Goal: Communication & Community: Participate in discussion

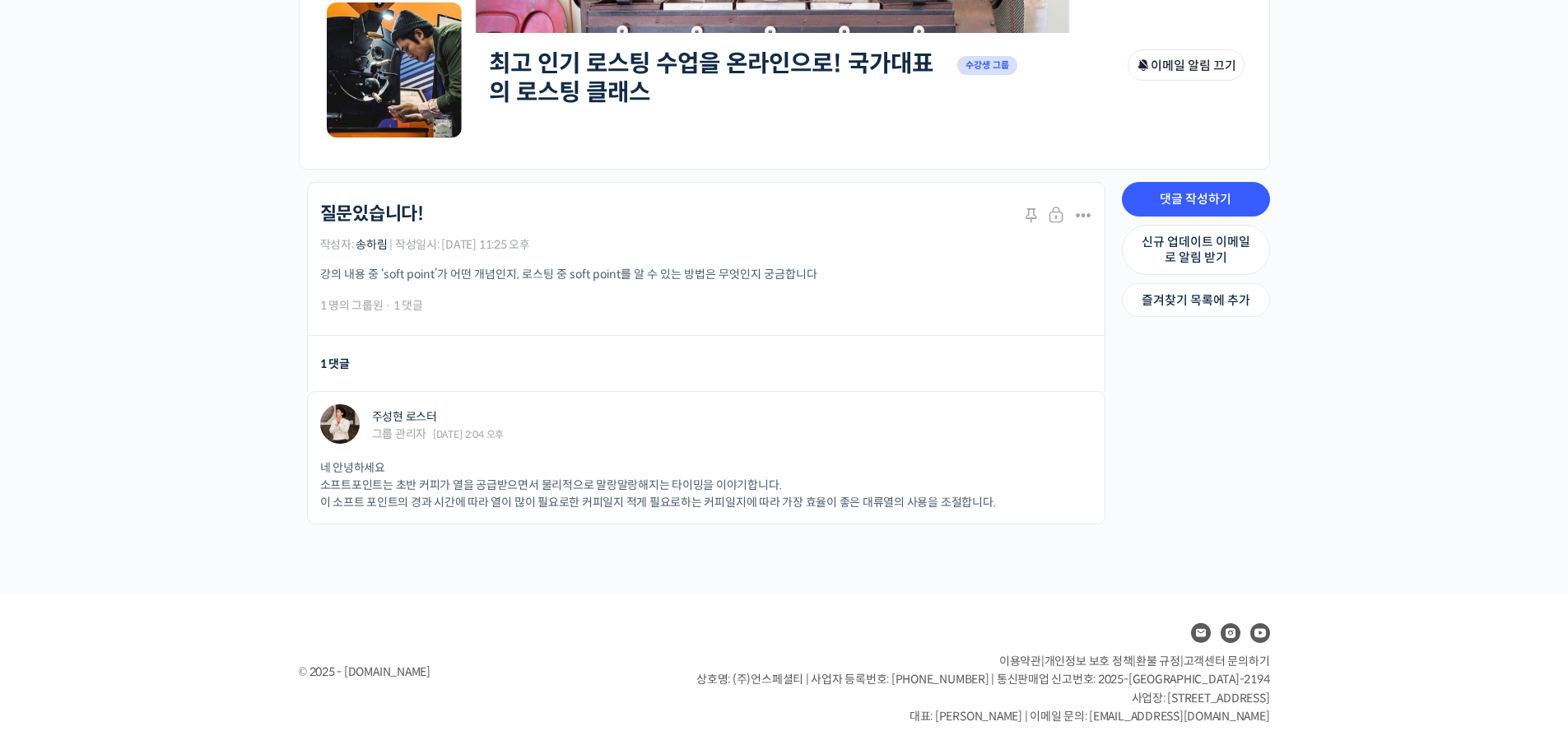
click at [208, 247] on div "최고 인기 로스팅 수업을 온라인으로! 국가대표의 로스팅 클래스 Private 수강생 그룹 그룹 관리자 이메일 알림 끄기 Private 수강생 …" at bounding box center [784, 214] width 1568 height 759
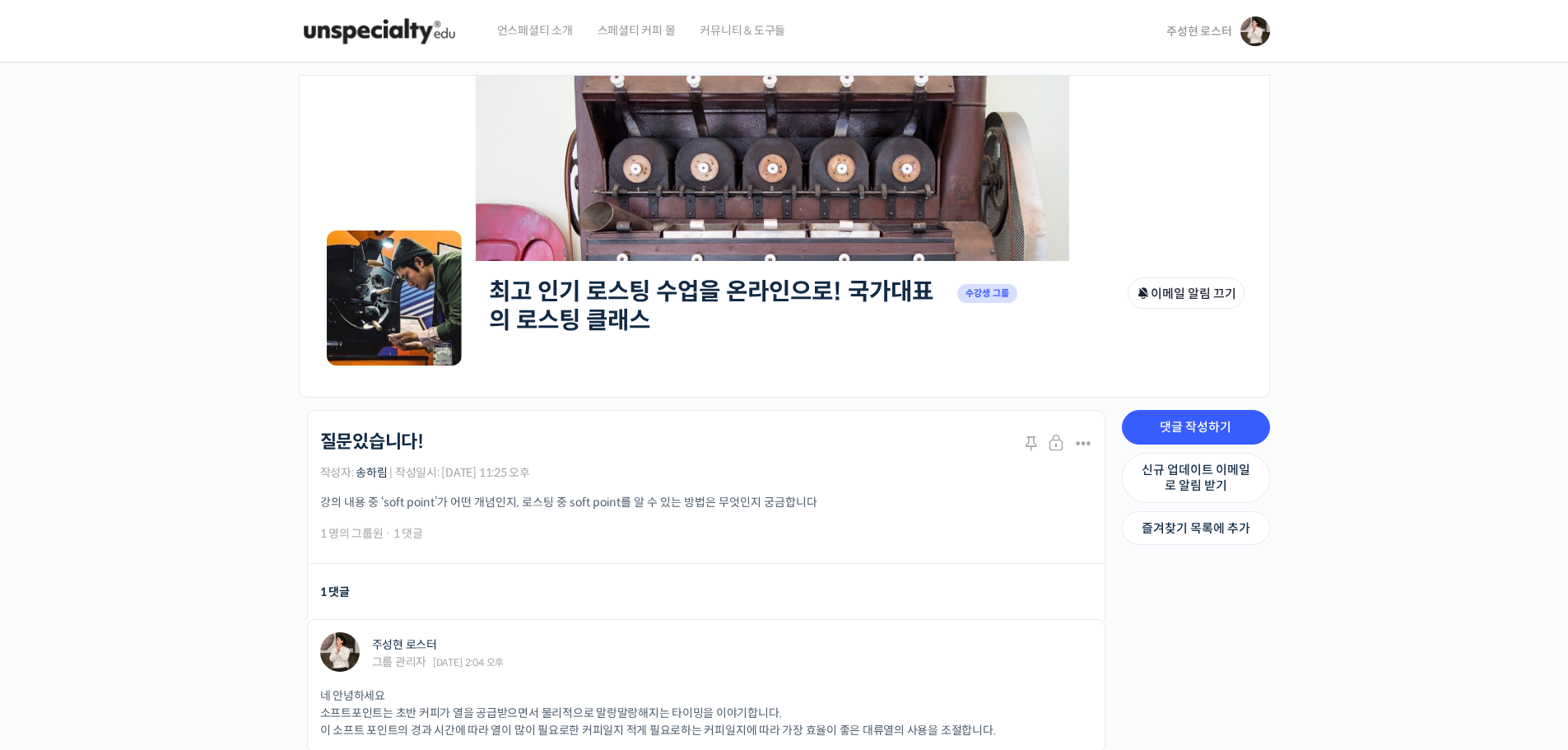
click at [1203, 40] on link "주성현 로스터" at bounding box center [1217, 31] width 102 height 63
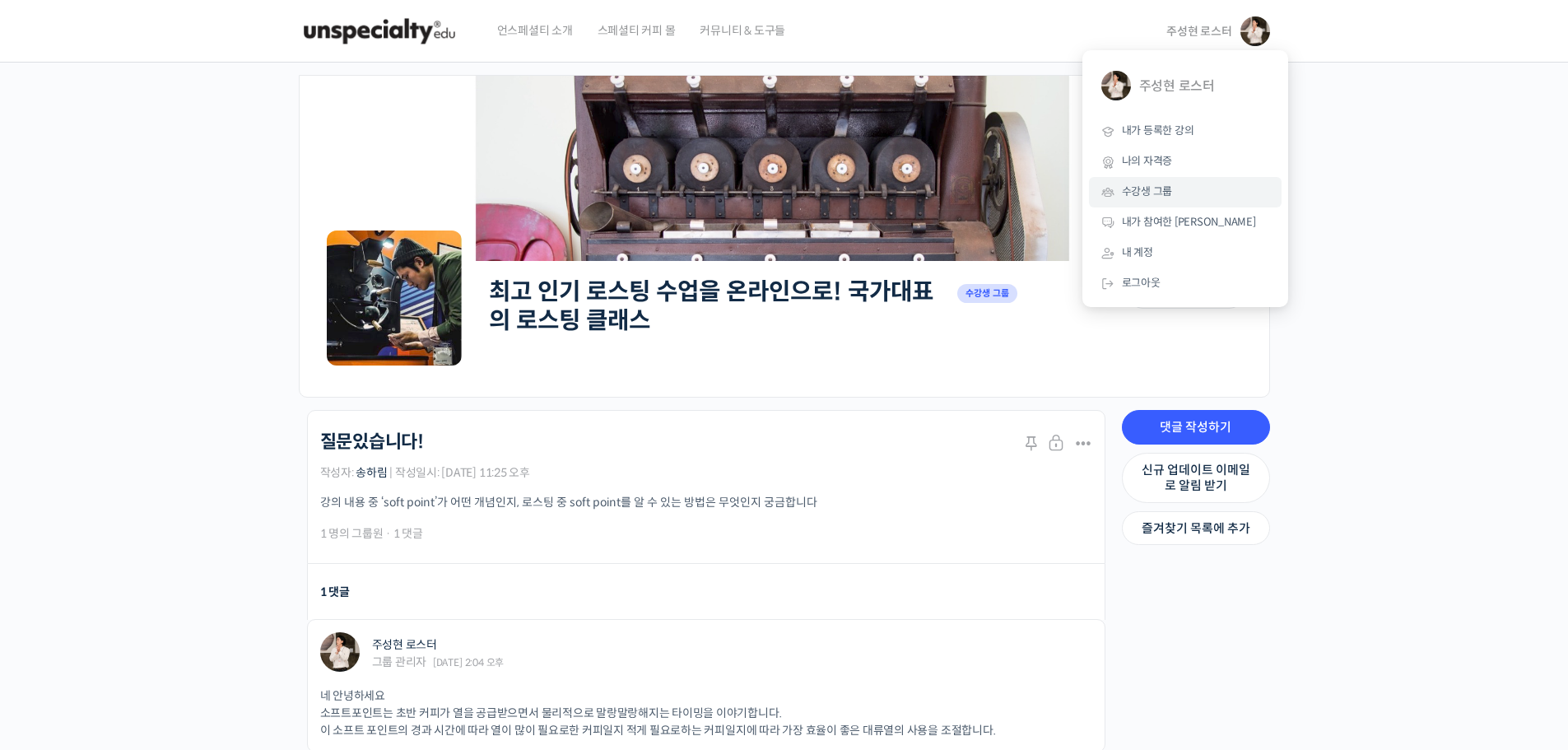
click at [1146, 197] on span "수강생 그룹" at bounding box center [1148, 192] width 51 height 14
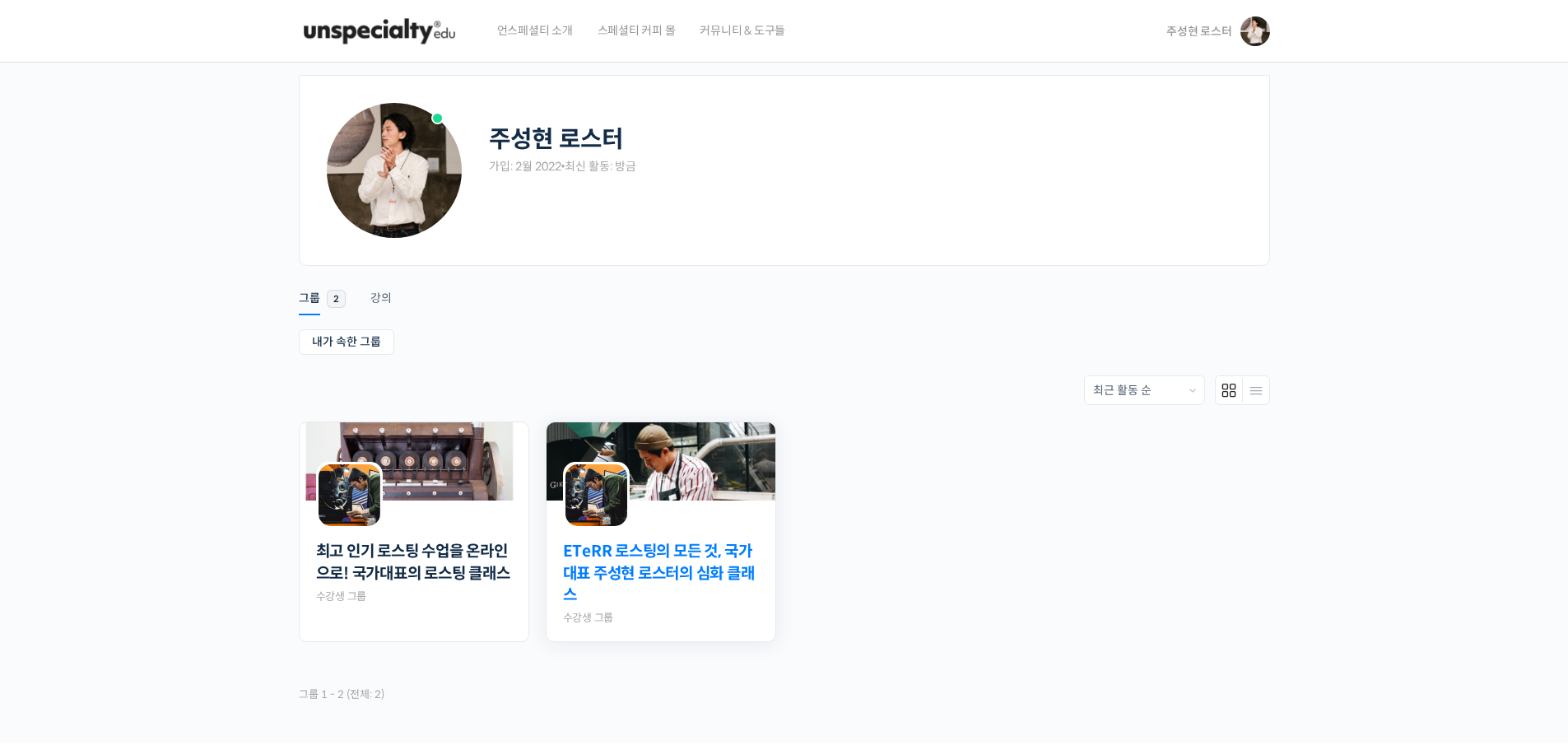
click at [623, 562] on link "ETeRR 로스팅의 모든 것, 국가대표 주성현 로스터의 심화 클래스" at bounding box center [661, 573] width 196 height 66
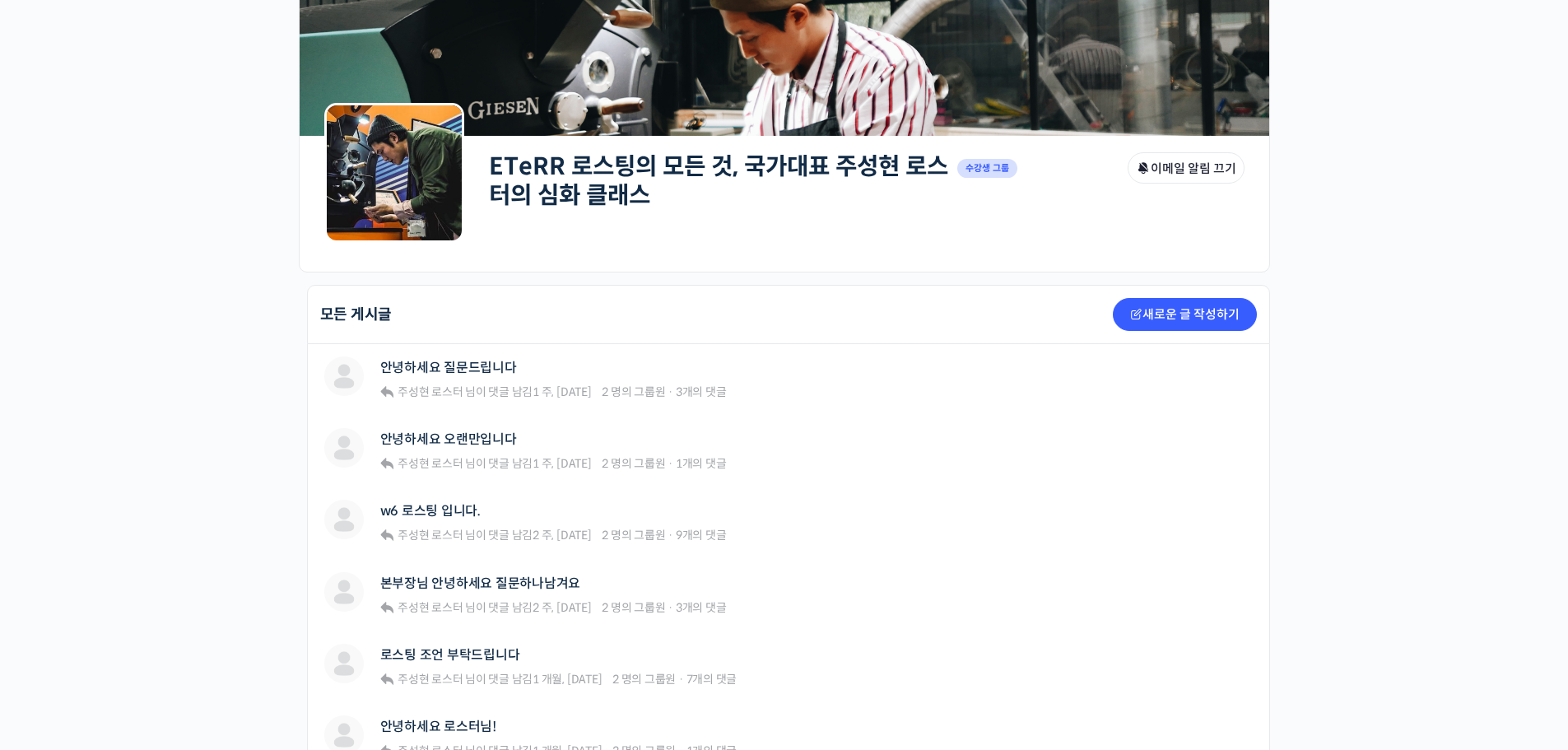
scroll to position [164, 0]
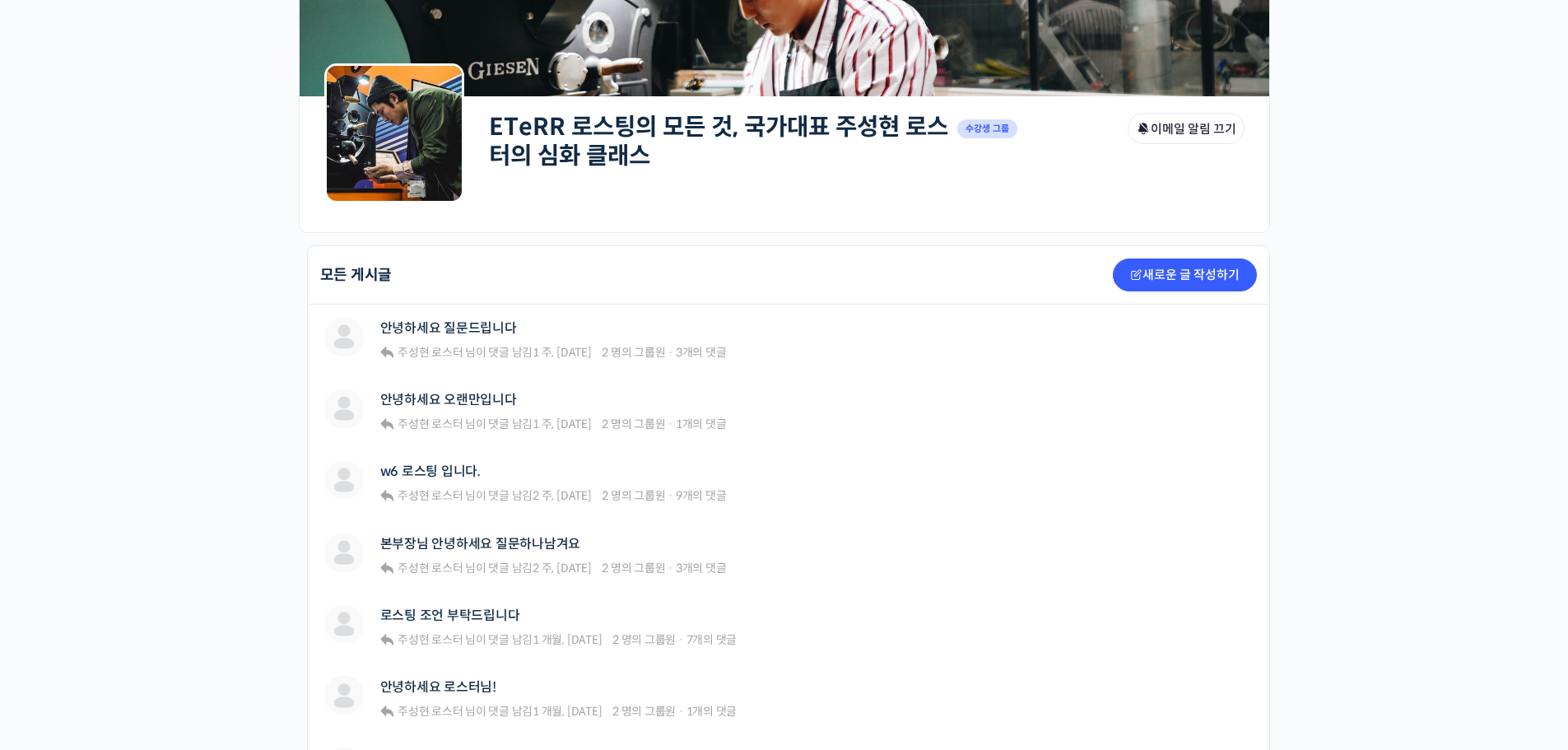
click at [127, 154] on div "ETeRR 로스팅의 모든 것, 국가대표 주성현 로스터의 심화 클래스 Private 수강생 그룹 그룹 관리자 이메일 알림 끄기 Private 수…" at bounding box center [784, 698] width 1568 height 1602
